Goal: Find specific page/section: Find specific page/section

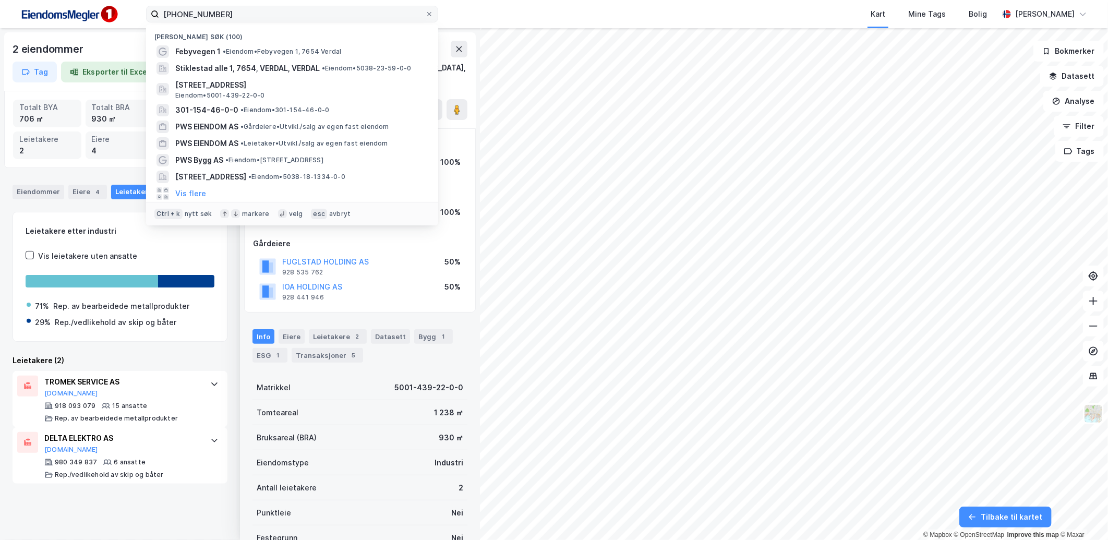
click at [238, 13] on input "[PHONE_NUMBER]" at bounding box center [292, 14] width 266 height 16
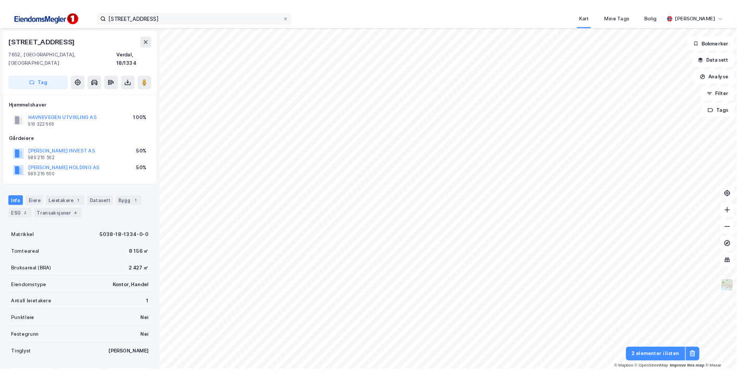
scroll to position [2, 0]
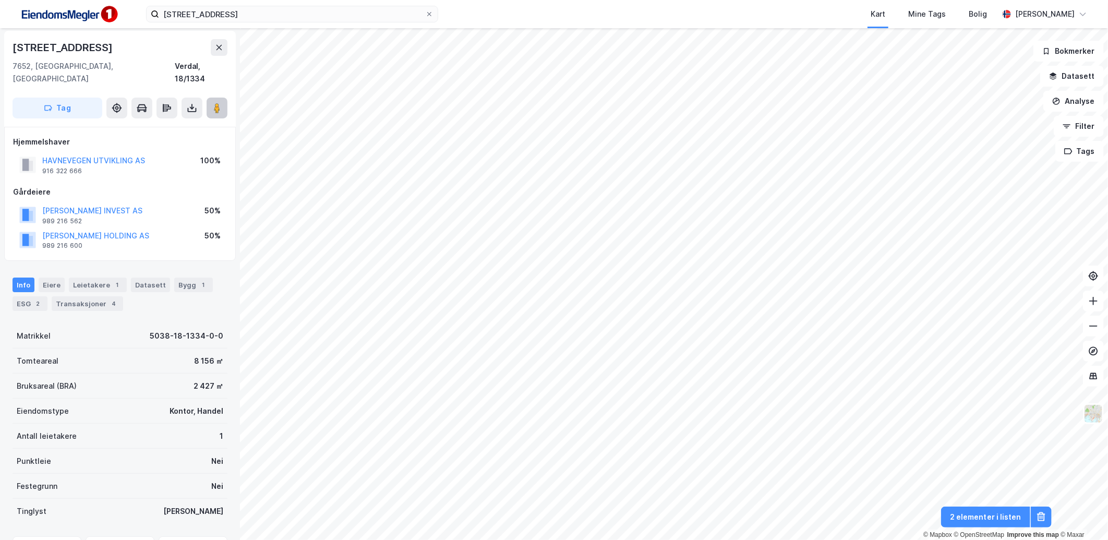
click at [212, 103] on icon at bounding box center [217, 108] width 10 height 10
click at [220, 98] on button at bounding box center [216, 108] width 21 height 21
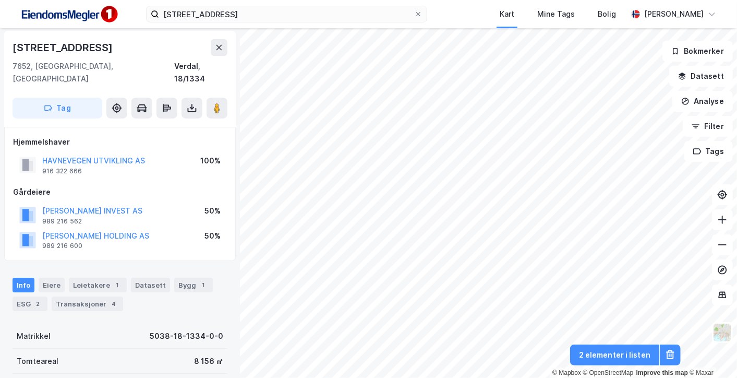
scroll to position [1, 0]
click at [246, 14] on input "[STREET_ADDRESS]" at bounding box center [286, 14] width 255 height 16
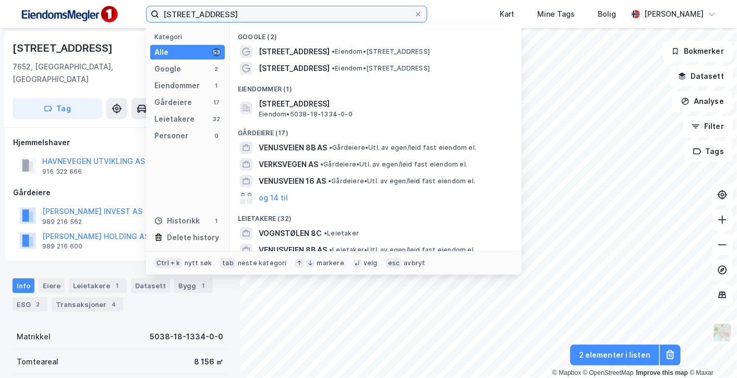
paste input "[PERSON_NAME][STREET_ADDRESS]"
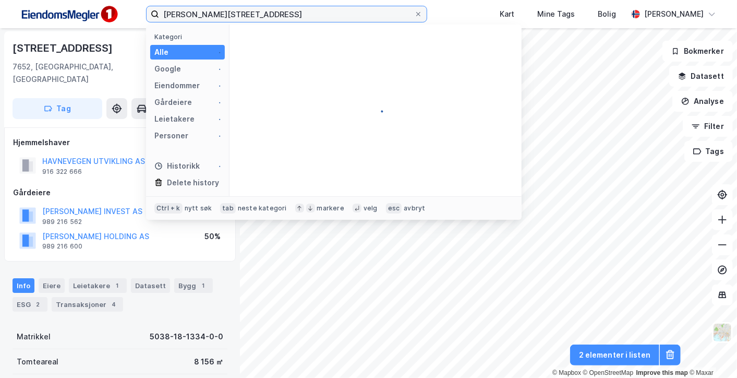
type input "[PERSON_NAME][STREET_ADDRESS]"
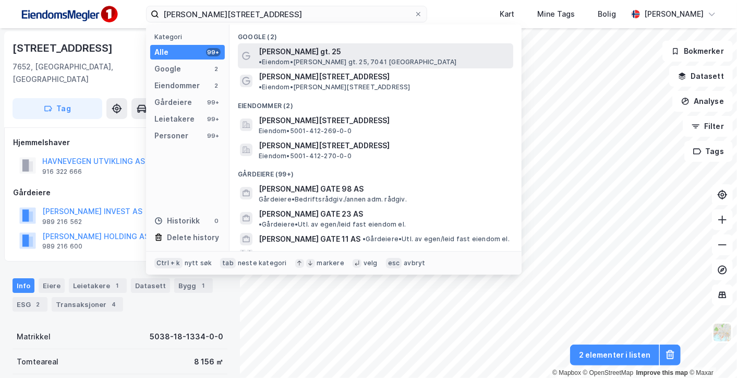
click at [307, 53] on span "[PERSON_NAME] gt. 25" at bounding box center [300, 51] width 82 height 13
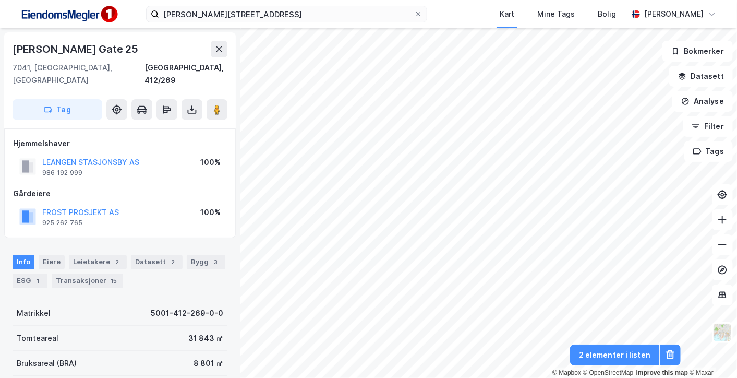
scroll to position [1, 0]
